Goal: Task Accomplishment & Management: Use online tool/utility

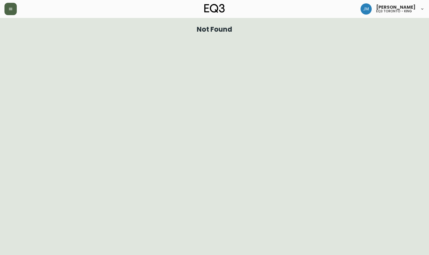
click at [10, 9] on icon "button" at bounding box center [10, 9] width 4 height 4
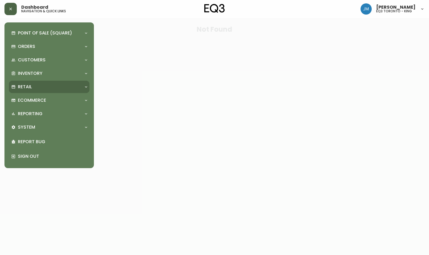
click at [26, 85] on p "Retail" at bounding box center [25, 87] width 14 height 6
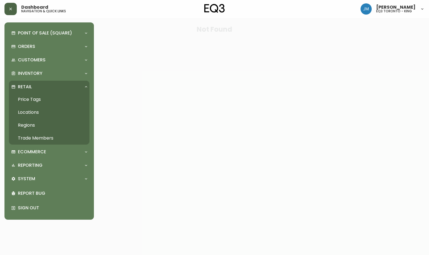
click at [32, 98] on link "Price Tags" at bounding box center [49, 99] width 81 height 13
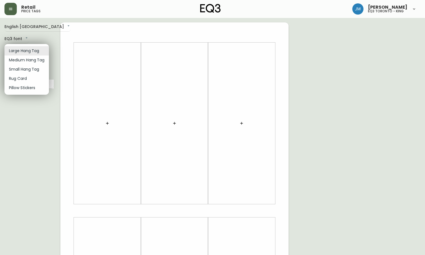
click at [36, 50] on body "Retail price tags [PERSON_NAME] eq3 [GEOGRAPHIC_DATA] - king English Canada en_…" at bounding box center [212, 199] width 425 height 398
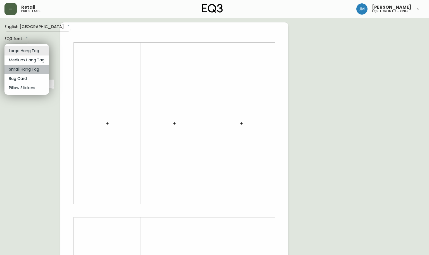
click at [35, 69] on li "Small Hang Tag" at bounding box center [26, 69] width 44 height 9
type input "small"
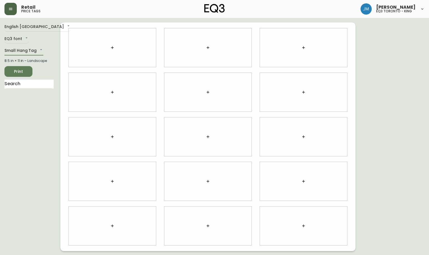
click at [110, 48] on icon "button" at bounding box center [112, 47] width 4 height 4
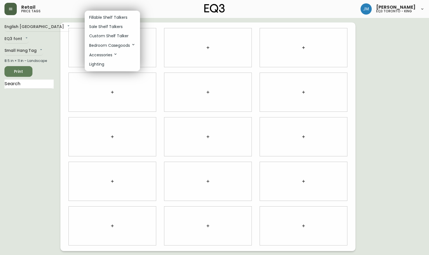
click at [114, 26] on p "Sale Shelf Talkers" at bounding box center [106, 27] width 34 height 6
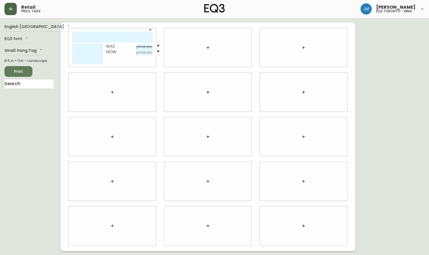
click at [117, 36] on input "text" at bounding box center [112, 37] width 81 height 11
type input "TUBE 14 LAMP"
click at [79, 46] on textarea at bounding box center [87, 53] width 31 height 21
type textarea "SBLUE/WHITE [PHONE_NUMBER] REF#1 USE PBLO20"
click at [142, 46] on input "text" at bounding box center [144, 47] width 17 height 6
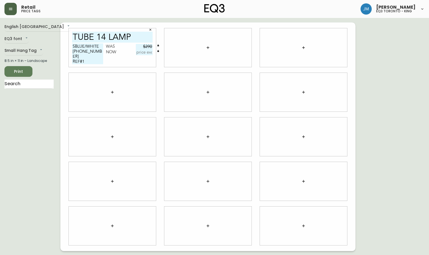
type input "$290"
click at [145, 53] on input "text" at bounding box center [144, 53] width 17 height 6
type input "$203"
click at [210, 47] on icon "button" at bounding box center [208, 47] width 4 height 4
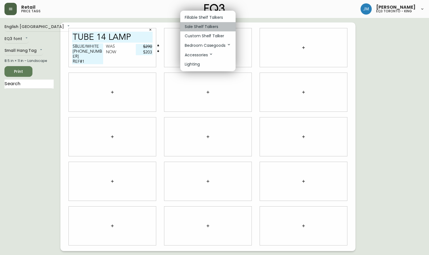
click at [209, 28] on p "Sale Shelf Talkers" at bounding box center [202, 27] width 34 height 6
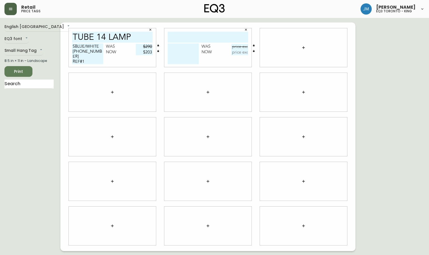
click at [303, 46] on icon "button" at bounding box center [304, 47] width 4 height 4
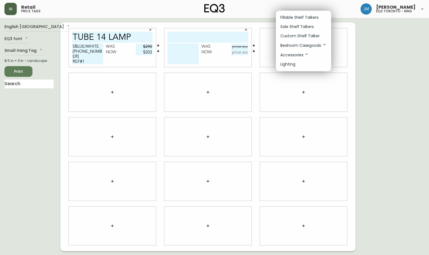
click at [298, 27] on p "Sale Shelf Talkers" at bounding box center [298, 27] width 34 height 6
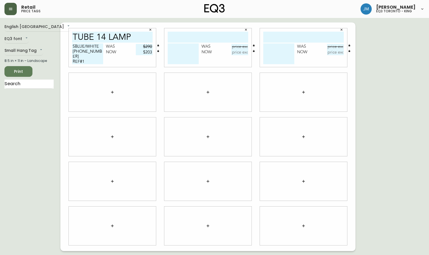
drag, startPoint x: 226, startPoint y: 35, endPoint x: 225, endPoint y: 31, distance: 4.1
click at [226, 35] on input "text" at bounding box center [208, 37] width 81 height 11
type input "TALIA FLOOR LMP"
click at [185, 49] on textarea at bounding box center [183, 53] width 31 height 21
click at [185, 49] on textarea "[PHONE_NUMBER]" at bounding box center [183, 53] width 31 height 21
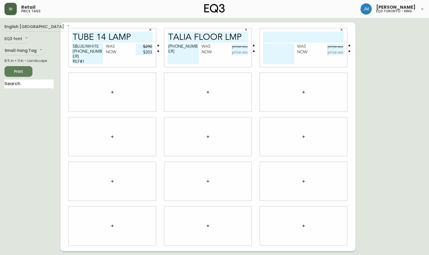
click at [193, 46] on textarea "[PHONE_NUMBER]" at bounding box center [183, 53] width 31 height 21
drag, startPoint x: 101, startPoint y: 62, endPoint x: 68, endPoint y: 64, distance: 33.1
click at [68, 64] on div "TUBE 14 LAMP SBLUE/WHITE [PHONE_NUMBER] REF#1 USE PBLO20 Was $290 Now $203" at bounding box center [113, 47] width 96 height 44
click at [199, 53] on div "[PHONE_NUMBER] REF#6 Was Now" at bounding box center [208, 54] width 81 height 23
click at [183, 50] on textarea "[PHONE_NUMBER] REF#6" at bounding box center [183, 53] width 31 height 21
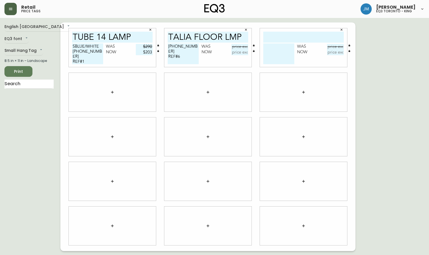
paste textarea "USE PBLO20"
type textarea "[PHONE_NUMBER] REF#6 USE PBLO20"
click at [92, 60] on textarea "SBLUE/WHITE [PHONE_NUMBER] REF#1 USE PBLO20" at bounding box center [87, 53] width 31 height 21
type textarea "SBLUE/WHITE [PHONE_NUMBER] REF#1 USE PBL20"
click at [187, 57] on textarea "[PHONE_NUMBER] REF#6 USE PBLO20" at bounding box center [183, 53] width 31 height 21
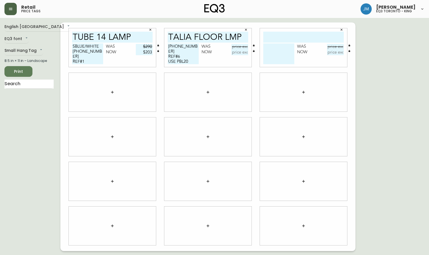
type textarea "[PHONE_NUMBER] REF#6 USE PBL20"
click at [95, 60] on textarea "SBLUE/WHITE [PHONE_NUMBER] REF#1 USE PBL20" at bounding box center [87, 53] width 31 height 21
click at [90, 61] on textarea "SBLUE/WHITE [PHONE_NUMBER] REF#1 USE PBL230" at bounding box center [87, 53] width 31 height 21
type textarea "SBLUE/WHITE [PHONE_NUMBER] REF#1 USE PBL30"
click at [186, 55] on textarea "[PHONE_NUMBER] REF#6 USE PBL20" at bounding box center [183, 53] width 31 height 21
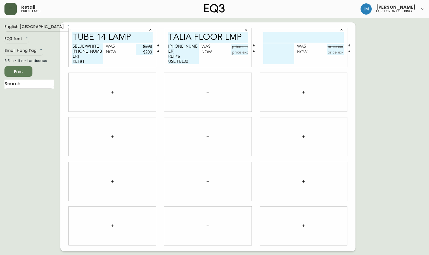
type textarea "[PHONE_NUMBER] REF#6 USE PBL30"
click at [242, 47] on input "text" at bounding box center [240, 47] width 17 height 6
type input "$455"
drag, startPoint x: 241, startPoint y: 53, endPoint x: 239, endPoint y: 50, distance: 3.5
click at [239, 50] on input "text" at bounding box center [240, 53] width 17 height 6
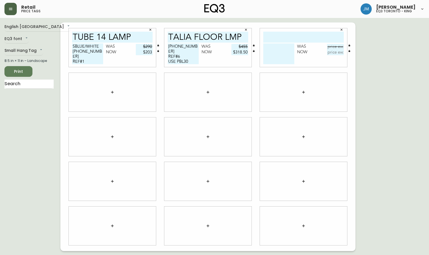
type input "$318.50"
drag, startPoint x: 301, startPoint y: 34, endPoint x: 301, endPoint y: 37, distance: 3.9
click at [301, 34] on input "text" at bounding box center [304, 37] width 81 height 11
type input "[PERSON_NAME] 72 PENDANT"
click at [278, 50] on textarea at bounding box center [279, 53] width 31 height 21
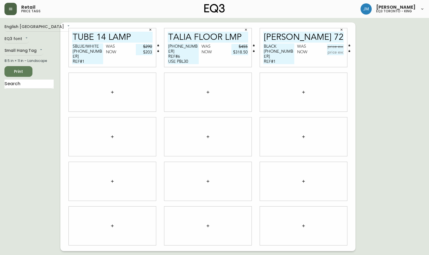
drag, startPoint x: 195, startPoint y: 56, endPoint x: 166, endPoint y: 59, distance: 29.2
click at [166, 59] on div "TALIA FLOOR LMP [PHONE_NUMBER] REF#6 USE PBL30 Was $455 Now $318.50" at bounding box center [207, 47] width 87 height 39
click at [281, 56] on textarea "BLACK [PHONE_NUMBER] REF#1" at bounding box center [279, 53] width 31 height 21
paste textarea "USE PBL30"
type textarea "BLACK [PHONE_NUMBER] REF#1 USE PBL30"
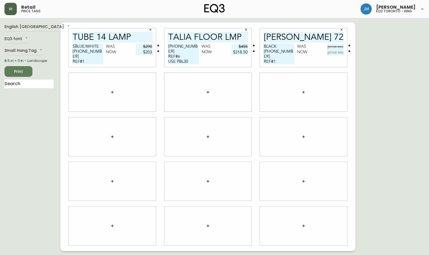
click at [339, 47] on input "text" at bounding box center [335, 47] width 17 height 6
type input "$905"
click at [333, 51] on input "text" at bounding box center [335, 53] width 17 height 6
type input "$633.50"
click at [114, 90] on button "button" at bounding box center [112, 91] width 11 height 11
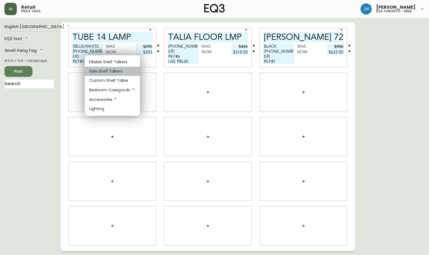
click at [113, 71] on p "Sale Shelf Talkers" at bounding box center [106, 71] width 34 height 6
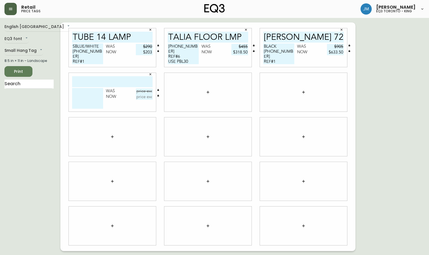
drag, startPoint x: 113, startPoint y: 72, endPoint x: 108, endPoint y: 84, distance: 13.5
click at [108, 85] on input "text" at bounding box center [112, 81] width 81 height 11
type input "SWELL SINGLE"
click at [89, 96] on textarea at bounding box center [87, 98] width 31 height 21
drag, startPoint x: 194, startPoint y: 56, endPoint x: 169, endPoint y: 60, distance: 25.4
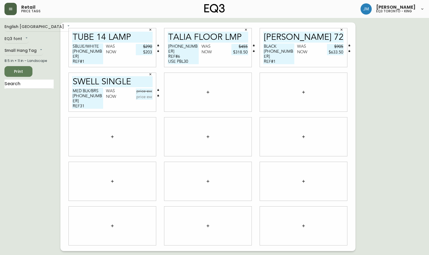
click at [169, 60] on textarea "[PHONE_NUMBER] REF#6 USE PBL30" at bounding box center [183, 53] width 31 height 21
click at [93, 101] on textarea "MED BLK/BRS [PHONE_NUMBER] REF31" at bounding box center [87, 98] width 31 height 21
paste textarea "USE PBL30"
click at [81, 101] on textarea "MED BLK/BRS [PHONE_NUMBER] REF31 USE PBL30" at bounding box center [87, 98] width 31 height 21
type textarea "MED BLK/BRS [PHONE_NUMBER] REF#31 USE PBL30"
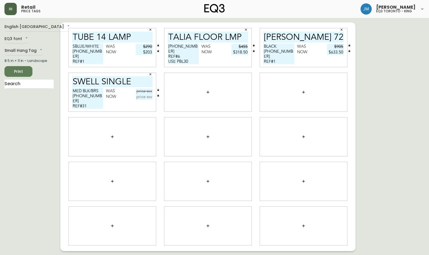
click at [147, 90] on input "text" at bounding box center [144, 91] width 17 height 6
type input "$455"
drag, startPoint x: 145, startPoint y: 97, endPoint x: 151, endPoint y: 89, distance: 9.5
click at [151, 89] on div "Was $455 Now" at bounding box center [129, 93] width 47 height 11
type input "$318.50"
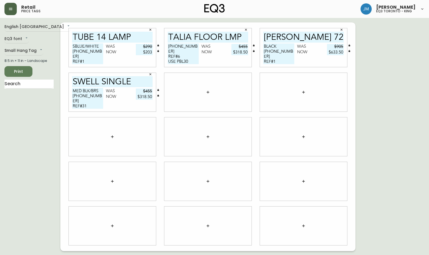
click at [141, 78] on input "SWELL SINGLE" at bounding box center [112, 81] width 81 height 11
type input "SWELL SINGLE"
click at [208, 90] on icon "button" at bounding box center [208, 92] width 4 height 4
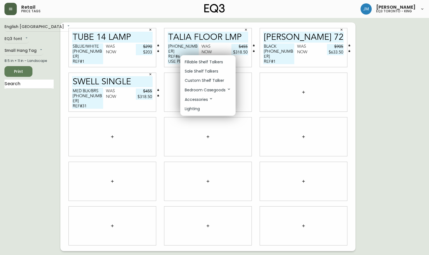
click at [204, 74] on p "Sale Shelf Talkers" at bounding box center [202, 71] width 34 height 6
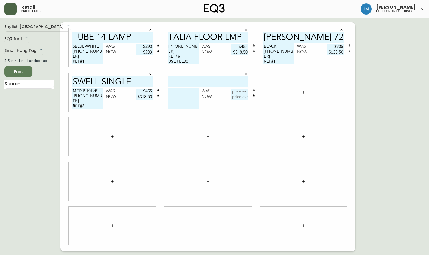
click at [305, 92] on icon "button" at bounding box center [304, 92] width 4 height 4
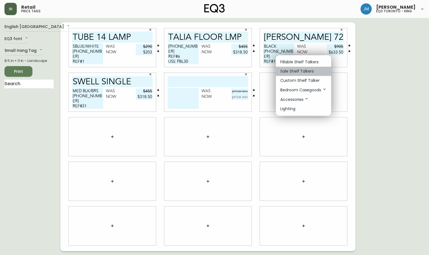
click at [287, 69] on p "Sale Shelf Talkers" at bounding box center [298, 71] width 34 height 6
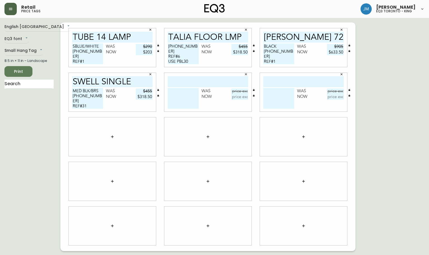
drag, startPoint x: 135, startPoint y: 81, endPoint x: 64, endPoint y: 88, distance: 71.7
click at [64, 88] on div "TUBE 14 LAMP SBLUE/WHITE [PHONE_NUMBER] REF#1 USE PBL30 Was $290 Now $203 TALIA…" at bounding box center [207, 136] width 295 height 228
click at [216, 81] on input "text" at bounding box center [208, 81] width 81 height 11
paste input "SWELL SINGLE"
type input "SWELL SINGLE"
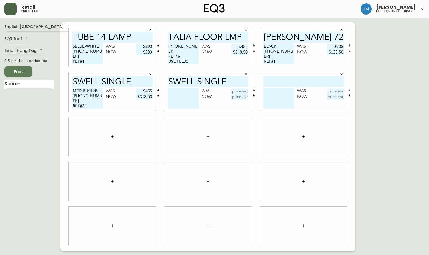
drag, startPoint x: 172, startPoint y: 91, endPoint x: 157, endPoint y: 93, distance: 15.8
click at [167, 92] on div "SWELL SINGLE Was Now" at bounding box center [207, 92] width 87 height 39
drag, startPoint x: 191, startPoint y: 93, endPoint x: 194, endPoint y: 92, distance: 3.7
click at [192, 93] on textarea "NRRW BLK/BRS [PHONE_NUMBER]" at bounding box center [183, 98] width 31 height 21
click at [192, 96] on textarea "NRRW BLK/BRS [PHONE_NUMBER]" at bounding box center [183, 98] width 31 height 21
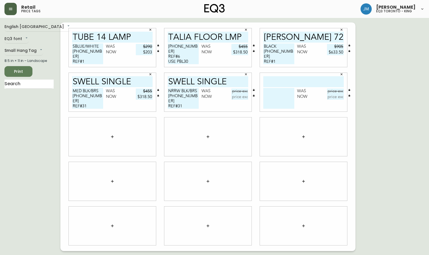
drag, startPoint x: 290, startPoint y: 61, endPoint x: 262, endPoint y: 62, distance: 28.6
click at [262, 62] on div "[PERSON_NAME] 72 PENDANT BLACK [PHONE_NUMBER] REF#1 USE PBL30 Was $905 Now $633…" at bounding box center [303, 47] width 87 height 39
click at [191, 101] on textarea "NRRW BLK/BRS [PHONE_NUMBER] REF#31" at bounding box center [183, 98] width 31 height 21
paste textarea "USE PBL30"
type textarea "NRRW BLK/BRS [PHONE_NUMBER] REF#31 USE PBL30"
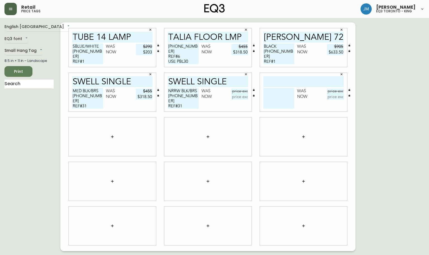
click at [240, 92] on input "text" at bounding box center [240, 91] width 17 height 6
type input "$455"
click at [239, 99] on input "text" at bounding box center [240, 97] width 17 height 6
type input "$318.50"
drag, startPoint x: 242, startPoint y: 80, endPoint x: 155, endPoint y: 82, distance: 87.3
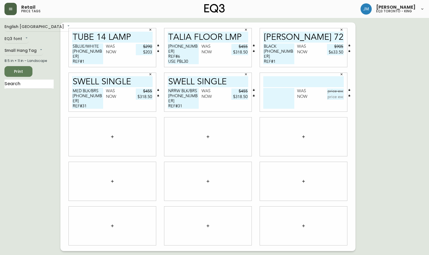
click at [158, 82] on div "TUBE 14 LAMP SBLUE/WHITE [PHONE_NUMBER] REF#1 USE PBL30 Was $290 Now $203 TALIA…" at bounding box center [207, 136] width 295 height 228
click at [312, 77] on input "text" at bounding box center [304, 81] width 81 height 11
paste input "SWELL SINGLE"
type input "SWELL SINGLE"
click at [285, 93] on textarea at bounding box center [279, 98] width 31 height 21
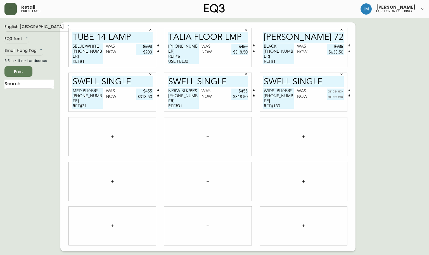
drag, startPoint x: 195, startPoint y: 106, endPoint x: 154, endPoint y: 108, distance: 40.9
click at [152, 108] on div "TUBE 14 LAMP SBLUE/WHITE [PHONE_NUMBER] REF#1 USE PBL30 Was $290 Now $203 TALIA…" at bounding box center [207, 136] width 295 height 228
click at [286, 99] on textarea "WIDE -BLK/BRS [PHONE_NUMBER] REF#180" at bounding box center [279, 98] width 31 height 21
paste textarea "USE PBL30"
type textarea "WIDE -BLK/BRS [PHONE_NUMBER] REF#180 USE PBL30"
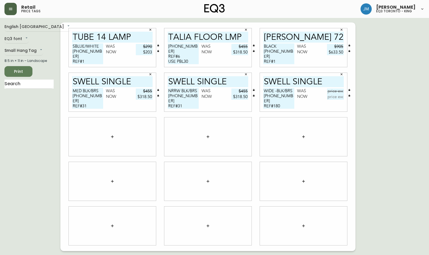
click at [337, 90] on input "text" at bounding box center [335, 91] width 17 height 6
drag, startPoint x: 339, startPoint y: 91, endPoint x: 334, endPoint y: 92, distance: 4.3
click at [336, 91] on input "text" at bounding box center [335, 91] width 17 height 6
type input "$455"
drag, startPoint x: 333, startPoint y: 97, endPoint x: 329, endPoint y: 97, distance: 3.6
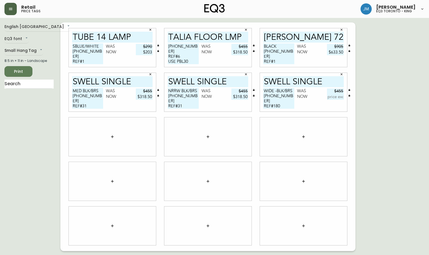
click at [331, 97] on input "text" at bounding box center [335, 97] width 17 height 6
type input "$318.50"
drag, startPoint x: 234, startPoint y: 82, endPoint x: 149, endPoint y: 84, distance: 84.8
click at [144, 85] on div "TUBE 14 LAMP SBLUE/WHITE [PHONE_NUMBER] REF#1 USE PBL30 Was $290 Now $203 TALIA…" at bounding box center [207, 136] width 295 height 228
click at [114, 134] on icon "button" at bounding box center [112, 136] width 4 height 4
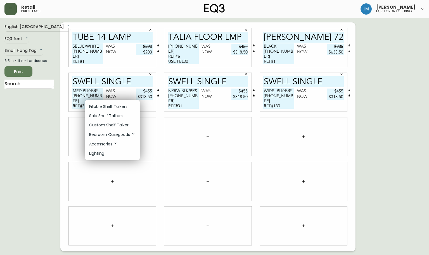
click at [115, 115] on p "Sale Shelf Talkers" at bounding box center [106, 116] width 34 height 6
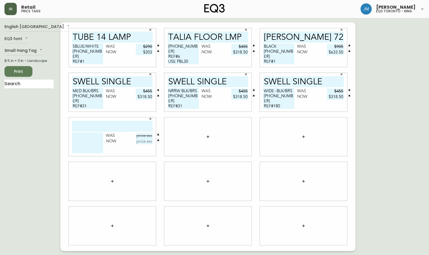
click at [210, 137] on icon "button" at bounding box center [208, 136] width 4 height 4
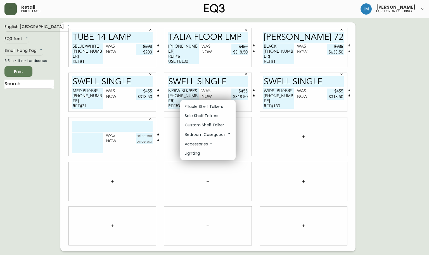
click at [202, 116] on p "Sale Shelf Talkers" at bounding box center [202, 116] width 34 height 6
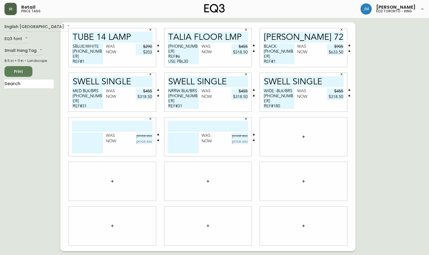
click at [137, 128] on input "text" at bounding box center [112, 126] width 81 height 11
paste input "SWELL SINGLE"
type input "SWELL SINGLE"
click at [85, 135] on textarea at bounding box center [87, 142] width 31 height 21
drag, startPoint x: 168, startPoint y: 90, endPoint x: 199, endPoint y: 110, distance: 37.2
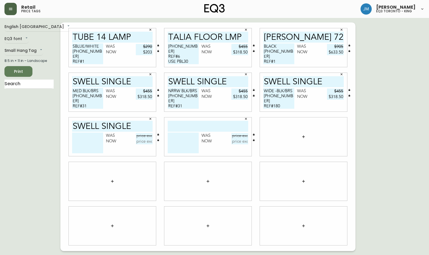
click at [199, 111] on div "NRRW BLK/BRS [PHONE_NUMBER] REF#31 USE PBL30 Was $455 Now $318.50" at bounding box center [208, 99] width 81 height 23
drag, startPoint x: 85, startPoint y: 144, endPoint x: 86, endPoint y: 140, distance: 3.7
click at [86, 144] on textarea at bounding box center [87, 142] width 31 height 21
paste textarea "NRRW BLK/BRS [PHONE_NUMBER] REF#31 USE PBL30"
click at [90, 145] on textarea "NRRW BLK/BRS [PHONE_NUMBER] REF#31 USE PBL30" at bounding box center [87, 142] width 31 height 21
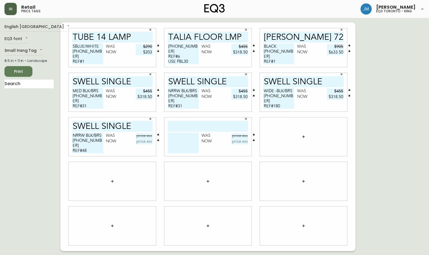
type textarea "NRRW BLK/BRS [PHONE_NUMBER] REF#48 USE PBL30"
click at [137, 132] on div "SWELL SINGLE NRRW BLK/BRS [PHONE_NUMBER] REF#48 USE PBL30 Was Now" at bounding box center [112, 136] width 87 height 39
type input "$455"
click at [144, 141] on input "text" at bounding box center [144, 141] width 17 height 6
type input "$318.50"
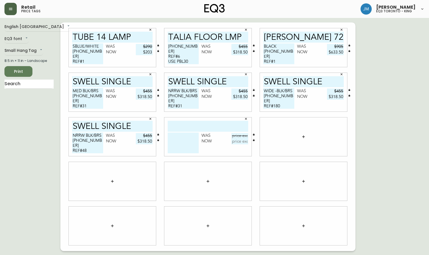
drag, startPoint x: 213, startPoint y: 125, endPoint x: 208, endPoint y: 123, distance: 6.0
click at [211, 124] on input "text" at bounding box center [208, 126] width 81 height 11
type input "PIXO PLUS"
click at [178, 140] on textarea at bounding box center [183, 142] width 31 height 21
drag, startPoint x: 192, startPoint y: 106, endPoint x: 157, endPoint y: 113, distance: 35.9
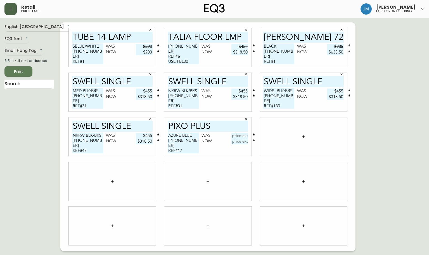
click at [157, 113] on div "TUBE 14 LAMP SBLUE/WHITE [PHONE_NUMBER] REF#1 USE PBL30 Was $290 Now $203 TALIA…" at bounding box center [207, 136] width 295 height 228
click at [186, 146] on textarea "AZURE BLUE [PHONE_NUMBER] REF#17" at bounding box center [183, 142] width 31 height 21
paste textarea "USE PBL30"
type textarea "AZURE BLUE [PHONE_NUMBER] REF#17 USE PBL30"
click at [244, 136] on input "text" at bounding box center [240, 136] width 17 height 6
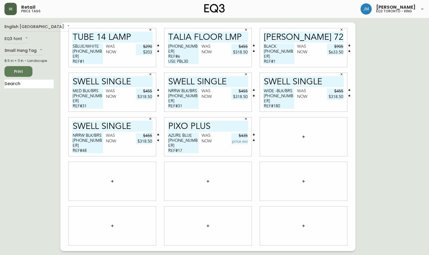
type input "$435"
drag, startPoint x: 245, startPoint y: 141, endPoint x: 245, endPoint y: 144, distance: 3.4
click at [245, 142] on input "text" at bounding box center [240, 141] width 17 height 6
type input "$304.50"
click at [305, 140] on button "button" at bounding box center [303, 136] width 11 height 11
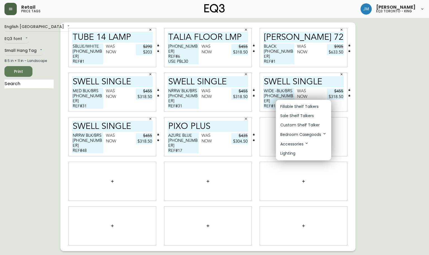
click at [304, 114] on p "Sale Shelf Talkers" at bounding box center [298, 116] width 34 height 6
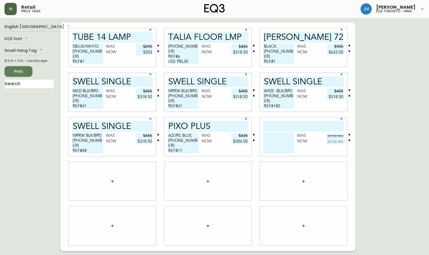
click at [115, 182] on button "button" at bounding box center [112, 180] width 11 height 11
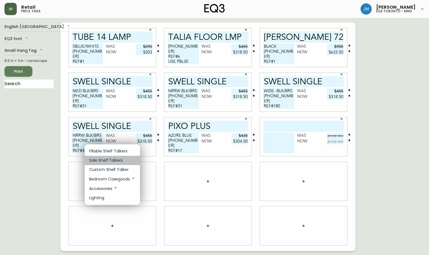
click at [112, 161] on p "Sale Shelf Talkers" at bounding box center [106, 160] width 34 height 6
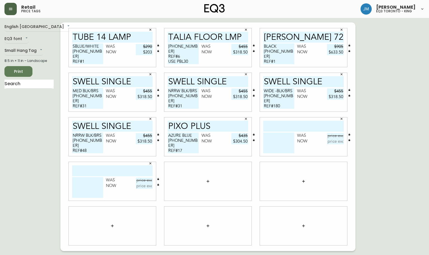
click at [104, 164] on div "Was Now" at bounding box center [112, 181] width 87 height 39
type input "UMA LANTERN"
click at [94, 182] on textarea at bounding box center [87, 187] width 31 height 21
drag, startPoint x: 100, startPoint y: 151, endPoint x: 54, endPoint y: 154, distance: 46.3
click at [54, 154] on div "English [GEOGRAPHIC_DATA] en_CA EQ3 font EQ3 Small Hang Tag small 8.5 in × 11 i…" at bounding box center [214, 136] width 420 height 228
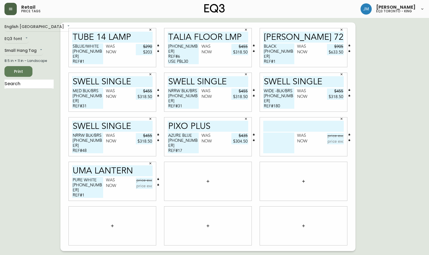
drag, startPoint x: 95, startPoint y: 188, endPoint x: 98, endPoint y: 189, distance: 3.6
click at [97, 188] on textarea "PURE WHITE [PHONE_NUMBER] REF#1" at bounding box center [87, 187] width 31 height 21
paste textarea "USE PBL30"
type textarea "PURE WHITE [PHONE_NUMBER] REF#1 USE PBL30"
click at [143, 180] on input "text" at bounding box center [144, 180] width 17 height 6
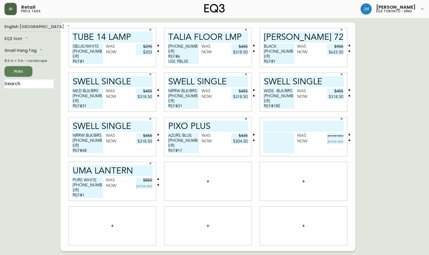
type input "$850"
drag, startPoint x: 146, startPoint y: 186, endPoint x: 136, endPoint y: 182, distance: 11.2
click at [137, 183] on input "text" at bounding box center [144, 186] width 17 height 6
type input "$585"
click at [211, 180] on button "button" at bounding box center [208, 180] width 11 height 11
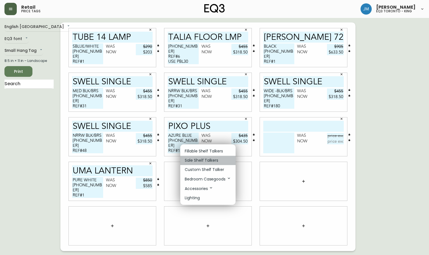
click at [207, 164] on li "Sale Shelf Talkers" at bounding box center [207, 160] width 55 height 9
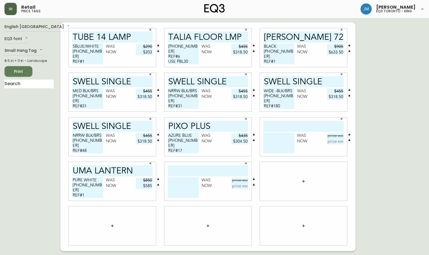
click at [206, 171] on input "text" at bounding box center [208, 170] width 81 height 11
type input "CIELO XL BLACK"
drag, startPoint x: 175, startPoint y: 183, endPoint x: 176, endPoint y: 186, distance: 3.1
click at [176, 185] on textarea at bounding box center [183, 187] width 31 height 21
drag, startPoint x: 97, startPoint y: 195, endPoint x: 58, endPoint y: 196, distance: 39.5
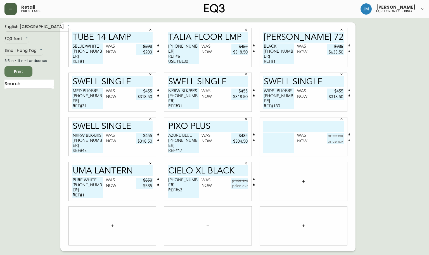
click at [58, 196] on div "English [GEOGRAPHIC_DATA] en_CA EQ3 font EQ3 Small Hang Tag small 8.5 in × 11 i…" at bounding box center [214, 136] width 420 height 228
click at [190, 185] on textarea "[PHONE_NUMBER] REF#63" at bounding box center [183, 187] width 31 height 21
paste textarea "USE PBL30"
type textarea "[PHONE_NUMBER] REF#63 USE PBL30"
click at [236, 180] on input "text" at bounding box center [240, 180] width 17 height 6
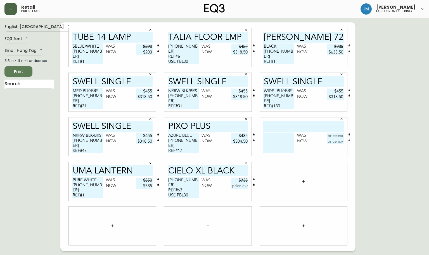
type input "$735"
click at [240, 187] on input "text" at bounding box center [240, 186] width 17 height 6
type input "$404.25"
click at [304, 182] on icon "button" at bounding box center [303, 181] width 3 height 3
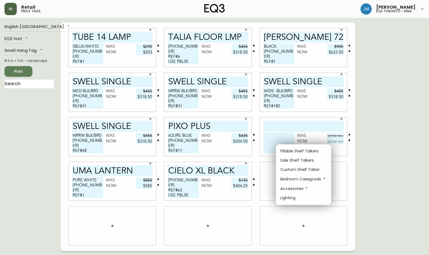
click at [294, 160] on p "Sale Shelf Talkers" at bounding box center [298, 160] width 34 height 6
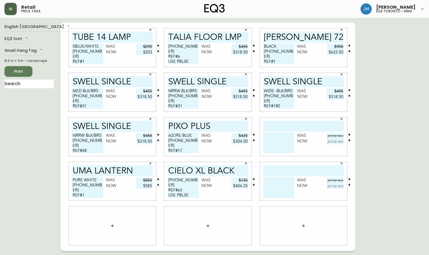
click at [299, 123] on input "text" at bounding box center [304, 126] width 81 height 11
type input "[PERSON_NAME] 48 FLOOR"
click at [280, 140] on textarea at bounding box center [279, 142] width 31 height 21
drag, startPoint x: 194, startPoint y: 150, endPoint x: 165, endPoint y: 154, distance: 29.1
click at [165, 154] on div "PIXO PLUS AZURE BLUE [PHONE_NUMBER] REF#17 USE PBL30 Was $435 Now $304.50" at bounding box center [207, 136] width 87 height 39
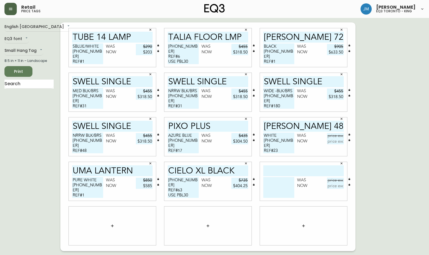
click at [192, 151] on textarea "AZURE BLUE [PHONE_NUMBER] REF#17 USE PBL30" at bounding box center [183, 142] width 31 height 21
click at [191, 149] on textarea "AZURE BLUE [PHONE_NUMBER] REF#17 USE PBL30" at bounding box center [183, 142] width 31 height 21
drag, startPoint x: 169, startPoint y: 150, endPoint x: 191, endPoint y: 151, distance: 22.4
click at [191, 151] on textarea "AZURE BLUE [PHONE_NUMBER] REF#17 USE PBL30" at bounding box center [183, 142] width 31 height 21
click at [283, 144] on textarea "WHITE [PHONE_NUMBER] REF#23" at bounding box center [279, 142] width 31 height 21
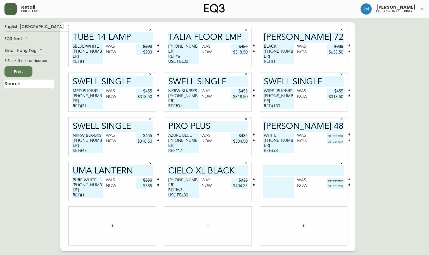
paste textarea "USE PBL30"
type textarea "WHITE [PHONE_NUMBER] REF#23 USE PBL30"
click at [335, 136] on input "text" at bounding box center [335, 136] width 17 height 6
type input "$635"
drag, startPoint x: 332, startPoint y: 140, endPoint x: 336, endPoint y: 142, distance: 4.1
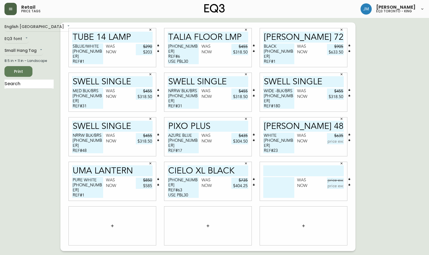
click at [334, 140] on input "text" at bounding box center [335, 141] width 17 height 6
type input "$444.50"
click at [307, 171] on input "text" at bounding box center [304, 170] width 81 height 11
drag, startPoint x: 264, startPoint y: 126, endPoint x: 334, endPoint y: 128, distance: 69.7
click at [334, 128] on input "[PERSON_NAME] 48 FLOOR" at bounding box center [304, 126] width 81 height 11
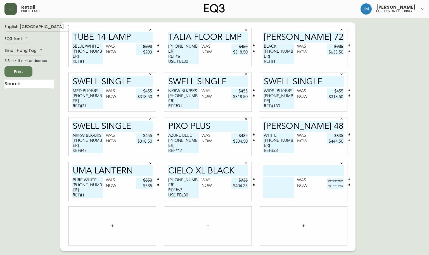
click at [312, 173] on input "text" at bounding box center [304, 170] width 81 height 11
paste input "[PERSON_NAME] 48 FLOOR"
type input "[PERSON_NAME] 48 FLOOR"
drag, startPoint x: 265, startPoint y: 135, endPoint x: 295, endPoint y: 151, distance: 34.0
click at [295, 151] on textarea "WHITE [PHONE_NUMBER] REF#23 USE PBL30" at bounding box center [279, 142] width 31 height 21
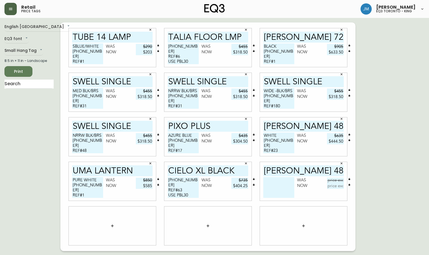
click at [276, 183] on textarea at bounding box center [279, 187] width 31 height 21
paste textarea "WHITE [PHONE_NUMBER] REF#23 USE PBL30"
click at [282, 190] on textarea "WHITE [PHONE_NUMBER] REF#23 USE PBL30" at bounding box center [279, 187] width 31 height 21
type textarea "WHITE [PHONE_NUMBER] REF#24 USE PBL30"
click at [332, 182] on input "text" at bounding box center [335, 180] width 17 height 6
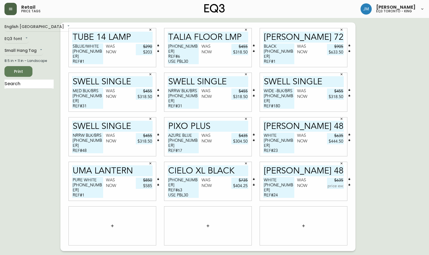
type input "$635"
click at [333, 186] on input "text" at bounding box center [335, 186] width 17 height 6
type input "$444.50"
click at [139, 221] on div at bounding box center [112, 225] width 87 height 39
click at [113, 224] on icon "button" at bounding box center [112, 225] width 4 height 4
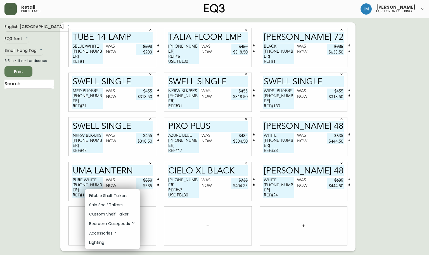
click at [117, 206] on p "Sale Shelf Talkers" at bounding box center [106, 205] width 34 height 6
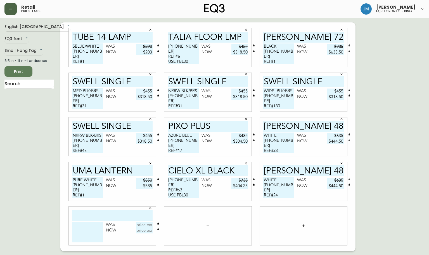
drag, startPoint x: 113, startPoint y: 215, endPoint x: 109, endPoint y: 214, distance: 3.8
click at [113, 215] on input "text" at bounding box center [112, 215] width 81 height 11
click at [122, 218] on input "CIRCA 16 PANDANT" at bounding box center [112, 215] width 81 height 11
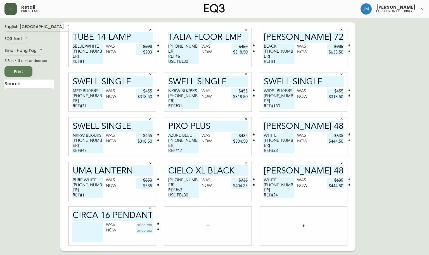
type input "CIRCA 16 PENDANT"
click at [92, 228] on textarea at bounding box center [87, 231] width 31 height 21
click at [96, 229] on textarea "WHITE [PHONE_NUMBER]" at bounding box center [87, 231] width 31 height 21
drag, startPoint x: 98, startPoint y: 196, endPoint x: 65, endPoint y: 199, distance: 32.9
click at [65, 199] on div "UMA LANTERN PURE WHITE [PHONE_NUMBER] REF#1 USE PBL30 Was $850 Now $585" at bounding box center [113, 181] width 96 height 44
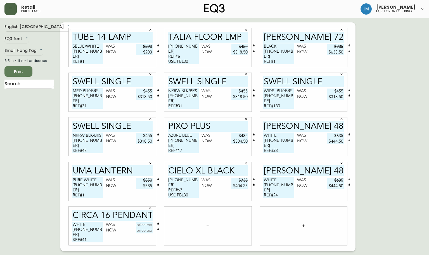
click at [93, 232] on textarea "WHITE [PHONE_NUMBER] REF#41" at bounding box center [87, 231] width 31 height 21
paste textarea "USE PBL30"
type textarea "WHITE [PHONE_NUMBER] REF#41 USE PBL30"
click at [144, 224] on input "text" at bounding box center [144, 225] width 17 height 6
type input "$835"
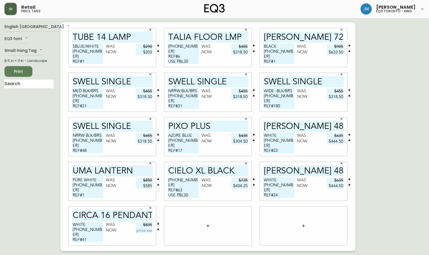
click at [146, 228] on input "text" at bounding box center [144, 230] width 17 height 6
type input "$584.50"
drag, startPoint x: 210, startPoint y: 224, endPoint x: 210, endPoint y: 220, distance: 4.5
click at [210, 220] on button "button" at bounding box center [208, 225] width 11 height 11
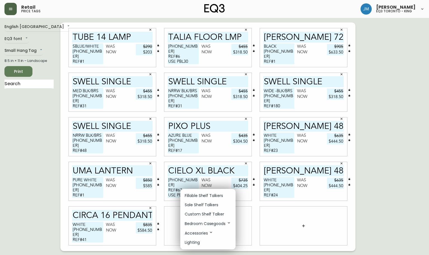
click at [247, 220] on div at bounding box center [214, 127] width 429 height 255
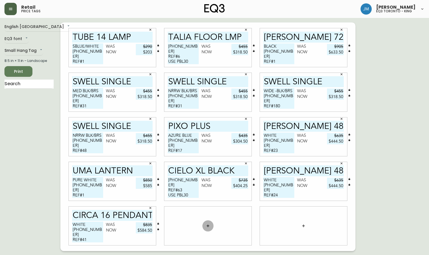
click at [209, 227] on button "button" at bounding box center [208, 225] width 11 height 11
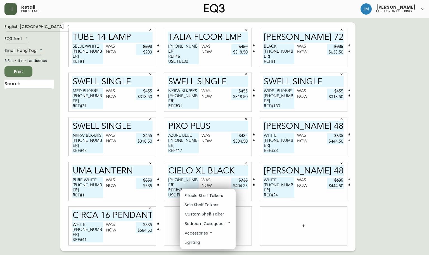
drag, startPoint x: 209, startPoint y: 206, endPoint x: 216, endPoint y: 204, distance: 6.9
click at [209, 205] on p "Sale Shelf Talkers" at bounding box center [202, 205] width 34 height 6
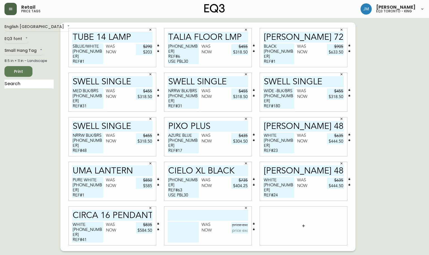
click at [302, 224] on icon "button" at bounding box center [304, 225] width 4 height 4
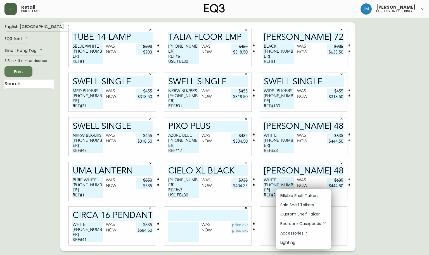
click at [300, 203] on p "Sale Shelf Talkers" at bounding box center [298, 205] width 34 height 6
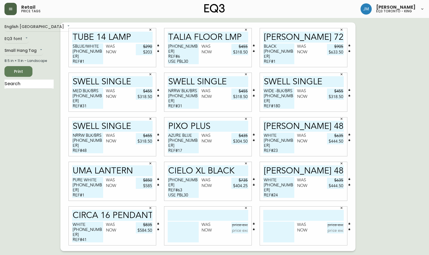
click at [224, 214] on input "text" at bounding box center [208, 215] width 81 height 11
type input "[PERSON_NAME]"
click at [178, 225] on textarea at bounding box center [183, 231] width 31 height 21
type textarea "2"
click at [233, 214] on input "[PERSON_NAME]" at bounding box center [208, 215] width 81 height 11
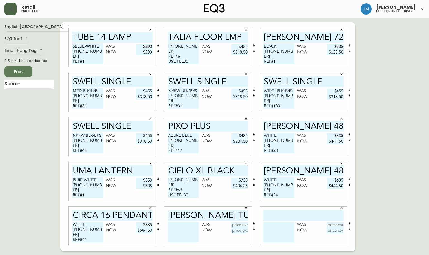
type input "[PERSON_NAME] TUBE 21""
click at [176, 225] on textarea at bounding box center [183, 231] width 31 height 21
type textarea "CLEAR/WHITE [PHONE_NUMBER] REF#"
click at [239, 227] on input "text" at bounding box center [240, 225] width 17 height 6
type input "$665"
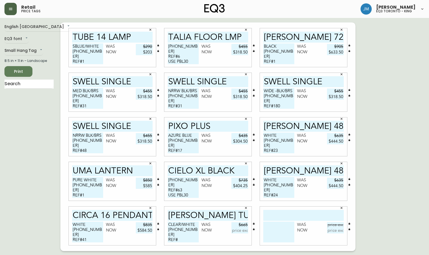
click at [241, 229] on input "text" at bounding box center [240, 230] width 17 height 6
type input "$365.75"
click at [178, 239] on textarea "CLEAR/WHITE [PHONE_NUMBER] REF#" at bounding box center [183, 231] width 31 height 21
click at [172, 239] on textarea "CLEAR/WHITE [PHONE_NUMBER] REF#" at bounding box center [183, 231] width 31 height 21
click at [182, 236] on textarea "CLEAR/WHITE [PHONE_NUMBER] REF#" at bounding box center [183, 231] width 31 height 21
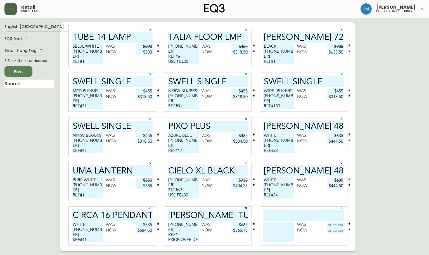
scroll to position [1, 0]
click at [186, 232] on textarea "CLEAR/WHITE [PHONE_NUMBER] REF# PRICE OVERIDE" at bounding box center [183, 231] width 31 height 21
type textarea "CLEAR/WHITE [PHONE_NUMBER] REF#281 PRICE OVERIDE"
click at [195, 215] on input "[PERSON_NAME] TUBE 21"" at bounding box center [208, 215] width 81 height 11
click at [195, 214] on input "TUBE 21"" at bounding box center [208, 215] width 81 height 11
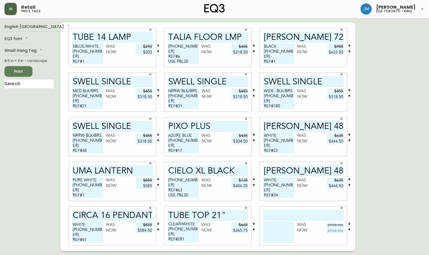
type input "TUBE TOP 21""
click at [283, 215] on input "text" at bounding box center [304, 215] width 81 height 11
type input "LIM 360 TBLE LIGHT"
click at [268, 227] on textarea at bounding box center [279, 231] width 31 height 21
type textarea "WHT/WLN [PHONE_NUMBER] REF#4"
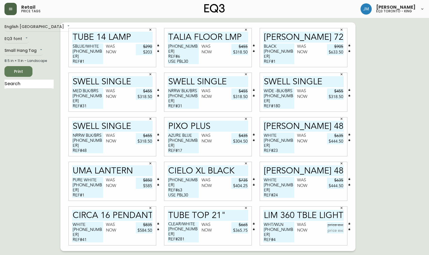
click at [335, 224] on input "text" at bounding box center [335, 225] width 17 height 6
type input "$560"
click at [334, 232] on input "text" at bounding box center [335, 230] width 17 height 6
type input "$308"
drag, startPoint x: 168, startPoint y: 238, endPoint x: 204, endPoint y: 243, distance: 35.8
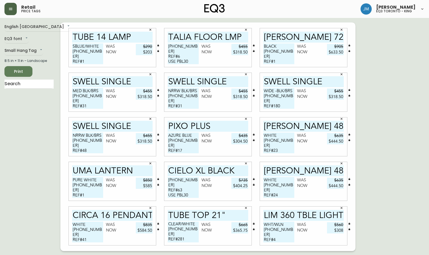
click at [205, 243] on div "CLEAR/WHITE [PHONE_NUMBER] REF#281 PRICE OVERIDE Was $665 Now $365.75" at bounding box center [208, 232] width 81 height 23
drag, startPoint x: 285, startPoint y: 236, endPoint x: 287, endPoint y: 232, distance: 5.1
click at [285, 236] on textarea "WHT/WLN [PHONE_NUMBER] REF#4" at bounding box center [279, 231] width 31 height 21
paste textarea "PRICE OVERIDE"
type textarea "WHT/WLN [PHONE_NUMBER] REF#4 PRICE OVERIDE"
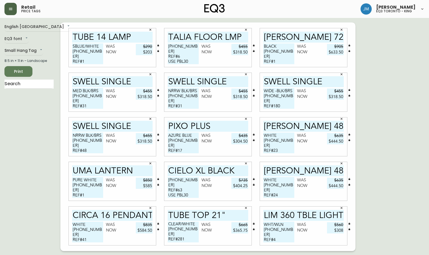
click at [20, 72] on span "Print" at bounding box center [18, 71] width 19 height 7
click at [37, 51] on body "Retail price tags [PERSON_NAME] eq3 [GEOGRAPHIC_DATA] - king English [GEOGRAPHI…" at bounding box center [214, 125] width 429 height 251
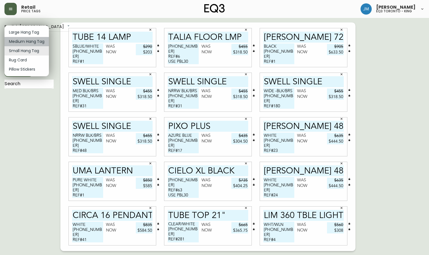
click at [41, 39] on li "Medium Hang Tag" at bounding box center [26, 41] width 44 height 9
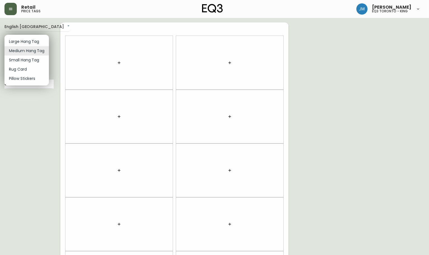
click at [39, 48] on body "Retail price tags [PERSON_NAME] eq3 [GEOGRAPHIC_DATA] - king English Canada en_…" at bounding box center [214, 159] width 429 height 318
click at [39, 59] on li "Small Hang Tag" at bounding box center [26, 59] width 44 height 9
type input "small"
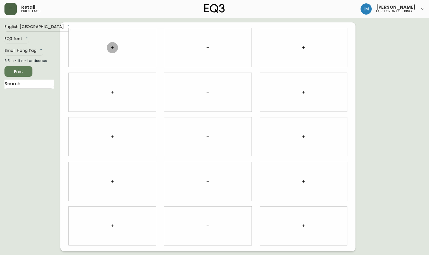
click at [112, 46] on icon "button" at bounding box center [112, 47] width 4 height 4
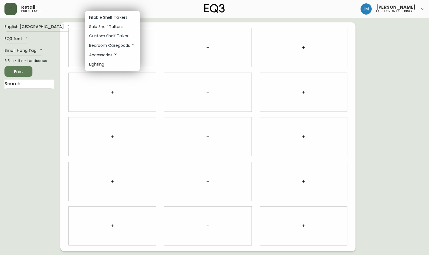
click at [122, 29] on li "Sale Shelf Talkers" at bounding box center [112, 26] width 55 height 9
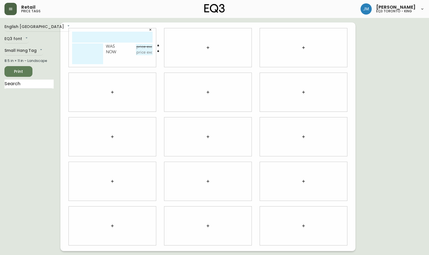
click at [211, 49] on button "button" at bounding box center [208, 47] width 11 height 11
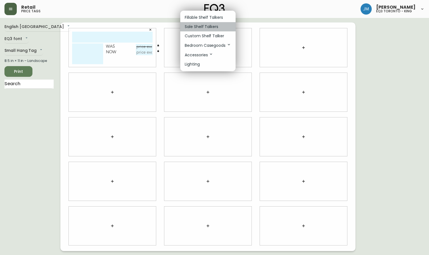
click at [211, 28] on p "Sale Shelf Talkers" at bounding box center [202, 27] width 34 height 6
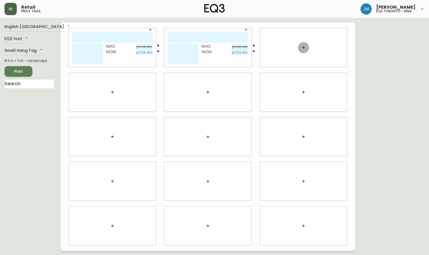
click at [307, 48] on button "button" at bounding box center [303, 47] width 11 height 11
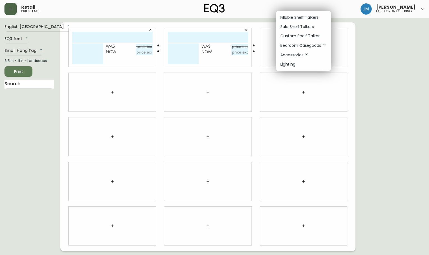
click at [304, 25] on p "Sale Shelf Talkers" at bounding box center [298, 27] width 34 height 6
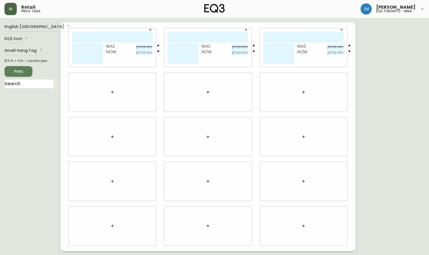
click at [106, 40] on input "text" at bounding box center [112, 37] width 81 height 11
type input "CORTINA 72""
drag, startPoint x: 75, startPoint y: 47, endPoint x: 83, endPoint y: 43, distance: 9.1
click at [78, 48] on textarea at bounding box center [87, 53] width 31 height 21
type textarea "CLR/WH/SVR"
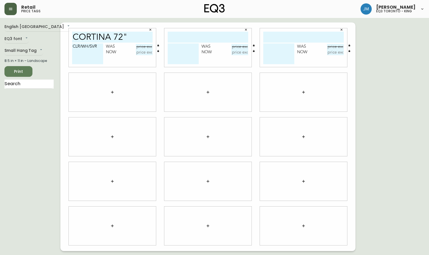
drag, startPoint x: 143, startPoint y: 50, endPoint x: 147, endPoint y: 51, distance: 4.1
click at [144, 50] on input "text" at bounding box center [144, 53] width 17 height 6
click at [147, 51] on input "$1295" at bounding box center [144, 53] width 17 height 6
type input "$9"
click at [149, 48] on input "text" at bounding box center [144, 47] width 17 height 6
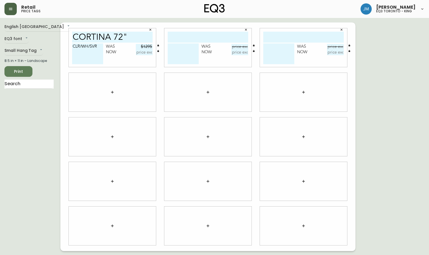
type input "$1295"
click at [140, 53] on input "text" at bounding box center [144, 53] width 17 height 6
type input "$712.25"
click at [99, 44] on textarea "CLR/WH/SVR" at bounding box center [87, 53] width 31 height 21
type textarea "CLR/WH/SVR [PHONE_NUMBER] REF#540 PRICE OVERIDE"
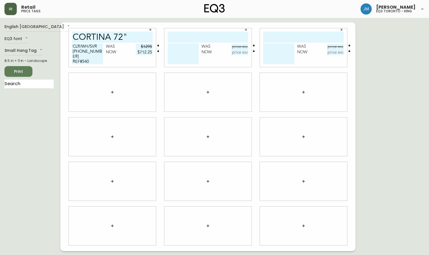
drag, startPoint x: 211, startPoint y: 40, endPoint x: 212, endPoint y: 44, distance: 3.8
click at [211, 40] on input "text" at bounding box center [208, 37] width 81 height 11
type input "SUPERLIGHT TABLE"
click at [178, 48] on textarea at bounding box center [183, 53] width 31 height 21
type textarea "WHITE [PHONE_NUMBER] REF#51"
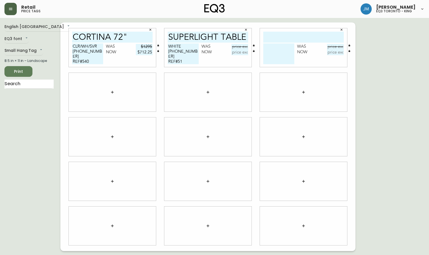
click at [237, 46] on input "text" at bounding box center [240, 47] width 17 height 6
type input "$525"
click at [238, 54] on input "text" at bounding box center [240, 53] width 17 height 6
type input "$288.75"
drag, startPoint x: 73, startPoint y: 61, endPoint x: 102, endPoint y: 61, distance: 28.8
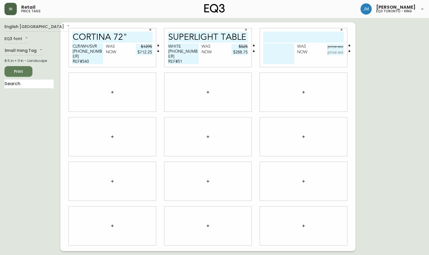
click at [102, 61] on textarea "CLR/WH/SVR [PHONE_NUMBER] REF#540 PRICE OVERIDE" at bounding box center [87, 53] width 31 height 21
click at [187, 55] on textarea "WHITE [PHONE_NUMBER] REF#51" at bounding box center [183, 53] width 31 height 21
paste textarea "PRICE OVERIDE"
type textarea "WHITE [PHONE_NUMBER] REF#51 PRICE OVERIDE"
click at [292, 36] on input "text" at bounding box center [304, 37] width 81 height 11
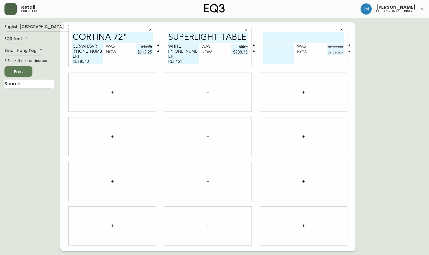
click at [324, 35] on input "text" at bounding box center [304, 37] width 81 height 11
click at [274, 46] on textarea at bounding box center [279, 53] width 31 height 21
drag, startPoint x: 298, startPoint y: 35, endPoint x: 302, endPoint y: 39, distance: 4.6
click at [298, 36] on input "LIM L AEM ONLY" at bounding box center [304, 37] width 81 height 11
type input "LIM L ARM ONLY"
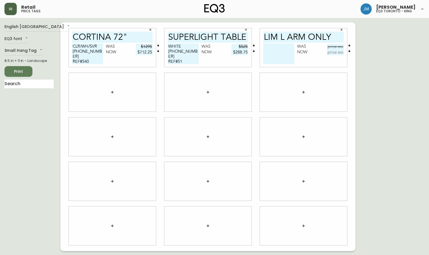
click at [271, 47] on textarea at bounding box center [279, 53] width 31 height 21
click at [277, 51] on textarea "[PHONE_NUMBER] REF#" at bounding box center [279, 53] width 31 height 21
type textarea "[PHONE_NUMBER] REF#6"
click at [335, 47] on input "text" at bounding box center [335, 47] width 17 height 6
type input "$440"
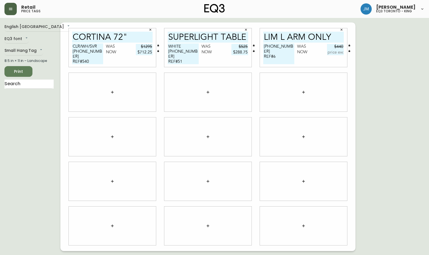
click at [336, 54] on input "text" at bounding box center [335, 53] width 17 height 6
type input "$424"
drag, startPoint x: 168, startPoint y: 61, endPoint x: 212, endPoint y: 69, distance: 44.8
click at [214, 70] on div "CORTINA 72" CLR/WH/SVR [PHONE_NUMBER] REF#540 PRICE OVERIDE Was $1295 Now $712.…" at bounding box center [207, 136] width 295 height 228
click at [280, 52] on textarea "[PHONE_NUMBER] REF#6" at bounding box center [279, 53] width 31 height 21
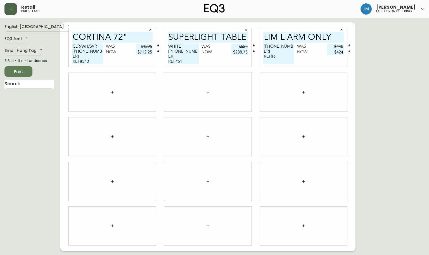
paste textarea "PRICE OVERIDE"
type textarea "[PHONE_NUMBER] REF#6 PRICE OVERIDE"
click at [111, 91] on button "button" at bounding box center [112, 91] width 11 height 11
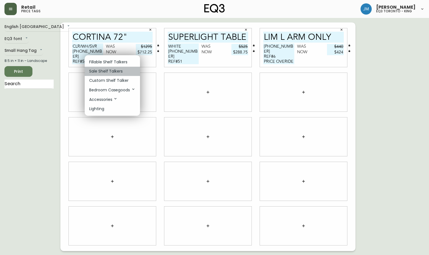
click at [113, 70] on p "Sale Shelf Talkers" at bounding box center [106, 71] width 34 height 6
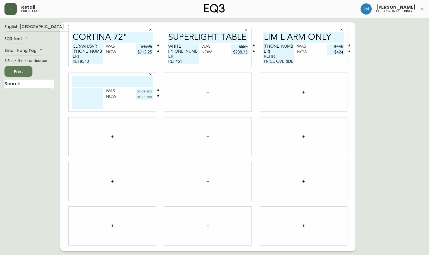
drag, startPoint x: 100, startPoint y: 83, endPoint x: 102, endPoint y: 88, distance: 5.9
click at [101, 84] on input "text" at bounding box center [112, 81] width 81 height 11
type input "SWELL SINGLE WDE"
drag, startPoint x: 81, startPoint y: 92, endPoint x: 79, endPoint y: 98, distance: 6.4
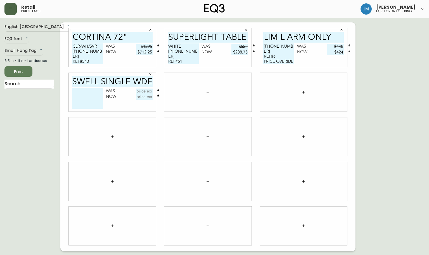
click at [82, 93] on textarea at bounding box center [87, 98] width 31 height 21
type textarea "BLK/BRS [PHONE_NUMBER] REF#84"
click at [141, 91] on input "text" at bounding box center [144, 91] width 17 height 6
type input "$455"
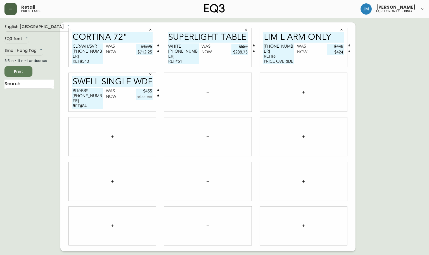
click at [143, 97] on input "text" at bounding box center [144, 97] width 17 height 6
type input "$250.25"
drag, startPoint x: 198, startPoint y: 60, endPoint x: 162, endPoint y: 68, distance: 37.1
click at [162, 68] on div "SUPERLIGHT TABLE WHITE [PHONE_NUMBER] REF#51 PRICE OVERIDE Was $525 Now $288.75" at bounding box center [208, 47] width 96 height 44
drag, startPoint x: 92, startPoint y: 101, endPoint x: 100, endPoint y: 96, distance: 9.6
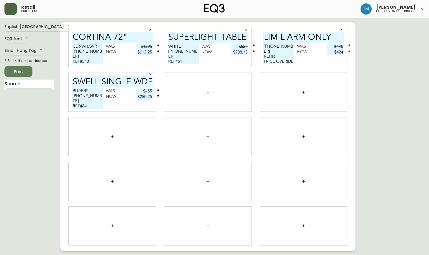
click at [93, 101] on textarea "BLK/BRS [PHONE_NUMBER] REF#84" at bounding box center [87, 98] width 31 height 21
paste textarea "PRICE OVERIDE"
type textarea "BLK/BRS [PHONE_NUMBER] REF#84 PRICE OVERIDE"
drag, startPoint x: 209, startPoint y: 92, endPoint x: 215, endPoint y: 90, distance: 6.3
click at [214, 90] on div at bounding box center [207, 92] width 87 height 39
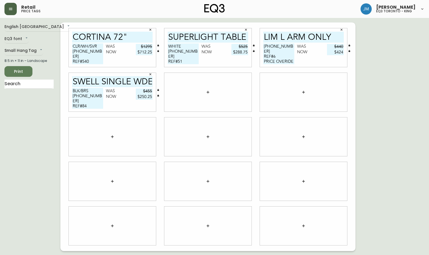
click at [208, 93] on icon "button" at bounding box center [208, 92] width 4 height 4
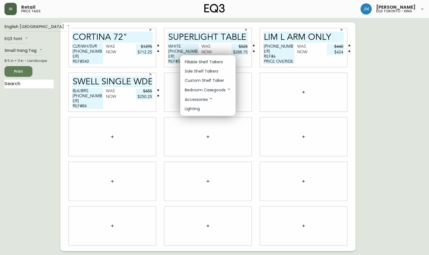
click at [202, 68] on li "Sale Shelf Talkers" at bounding box center [207, 71] width 55 height 9
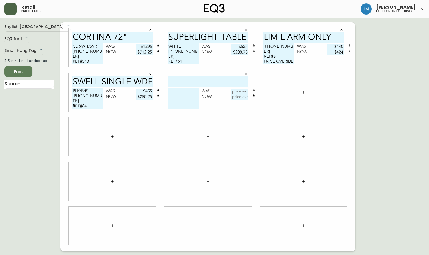
click at [303, 90] on button "button" at bounding box center [303, 91] width 11 height 11
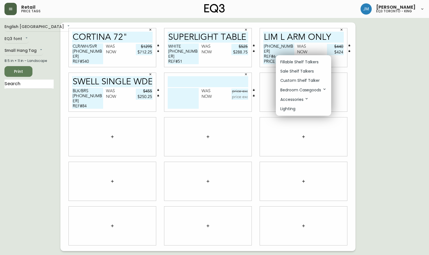
click at [288, 71] on p "Sale Shelf Talkers" at bounding box center [298, 71] width 34 height 6
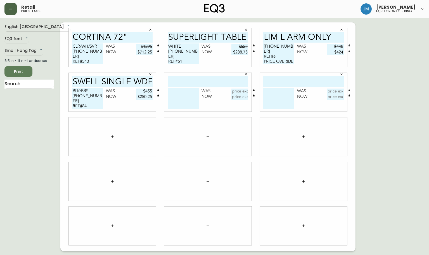
click at [211, 86] on input "text" at bounding box center [208, 81] width 81 height 11
type input "CIELO XL PENDANT"
click at [182, 91] on textarea at bounding box center [183, 98] width 31 height 21
type textarea "BLACK [PHONE_NUMBER] REF#63"
click at [241, 91] on input "text" at bounding box center [240, 91] width 17 height 6
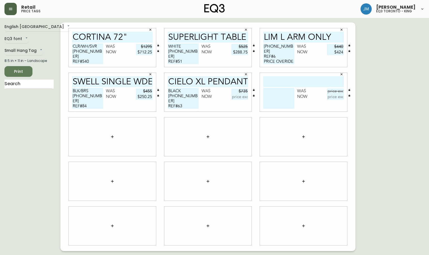
type input "$735"
drag, startPoint x: 241, startPoint y: 97, endPoint x: 238, endPoint y: 101, distance: 5.2
click at [241, 97] on input "text" at bounding box center [240, 97] width 17 height 6
type input "$514.50"
drag, startPoint x: 187, startPoint y: 100, endPoint x: 186, endPoint y: 105, distance: 5.2
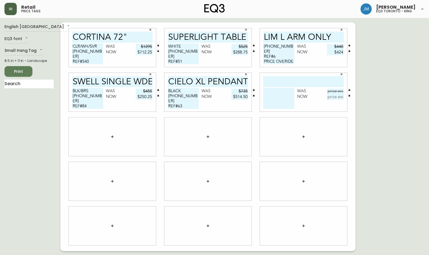
click at [187, 101] on textarea "BLACK [PHONE_NUMBER] REF#63" at bounding box center [183, 98] width 31 height 21
type textarea "BLACK [PHONE_NUMBER] REF#63 USE PBL30"
drag, startPoint x: 265, startPoint y: 37, endPoint x: 350, endPoint y: 35, distance: 85.6
click at [360, 36] on div "English Canada en_CA EQ3 font EQ3 Small Hang Tag small 8.5 in × 11 in – Landsca…" at bounding box center [214, 136] width 420 height 228
click at [302, 84] on input "text" at bounding box center [304, 81] width 81 height 11
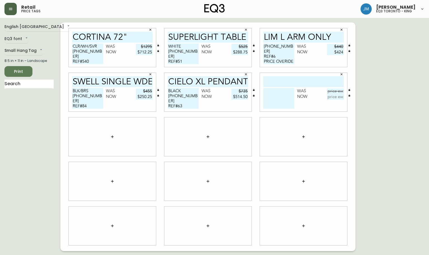
paste input "LIM L ARM ONLY"
type input "LIM L ARM ONLY"
click at [110, 138] on button "button" at bounding box center [112, 136] width 11 height 11
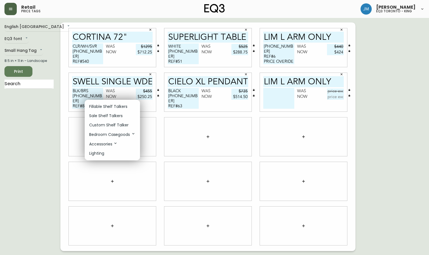
click at [111, 114] on li "Sale Shelf Talkers" at bounding box center [112, 115] width 55 height 9
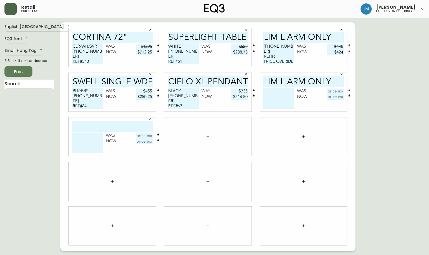
click at [112, 125] on input "text" at bounding box center [112, 126] width 81 height 11
paste input "LIM L ARM ONLY"
type input "LIM L ARM ONLY"
click at [278, 91] on textarea at bounding box center [279, 98] width 31 height 21
type textarea "P"
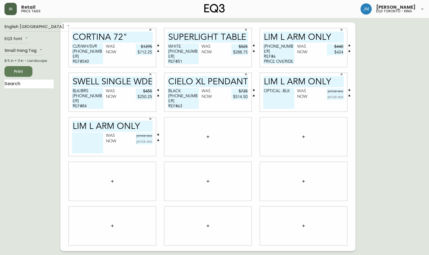
type textarea "OPTICAL -BLK"
drag, startPoint x: 336, startPoint y: 91, endPoint x: 343, endPoint y: 97, distance: 9.1
click at [339, 91] on input "text" at bounding box center [335, 91] width 17 height 6
type input "$3"
drag, startPoint x: 293, startPoint y: 94, endPoint x: 292, endPoint y: 79, distance: 14.9
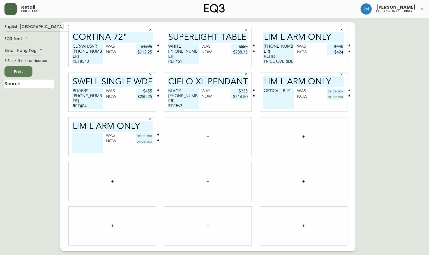
click at [293, 92] on textarea "OPTICAL -BLK" at bounding box center [279, 98] width 31 height 21
type textarea "OPTICAL -BLK [PHONE_NUMBER] REF#1"
click at [340, 91] on input "text" at bounding box center [335, 91] width 17 height 6
type input "$440"
drag, startPoint x: 337, startPoint y: 97, endPoint x: 335, endPoint y: 97, distance: 2.9
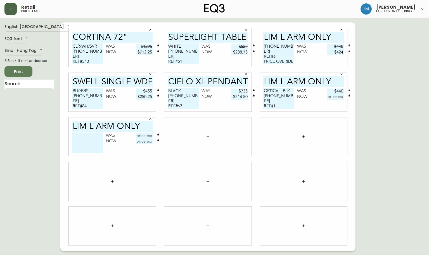
click at [337, 97] on input "text" at bounding box center [335, 97] width 17 height 6
type input "$308.00"
drag, startPoint x: 162, startPoint y: 106, endPoint x: 157, endPoint y: 107, distance: 5.8
click at [157, 107] on div "CORTINA 72" CLR/WH/SVR [PHONE_NUMBER] REF#540 PRICE OVERIDE Was $1295 Now $712.…" at bounding box center [207, 136] width 295 height 228
click at [286, 99] on textarea "OPTICAL -BLK [PHONE_NUMBER] REF#1" at bounding box center [279, 98] width 31 height 21
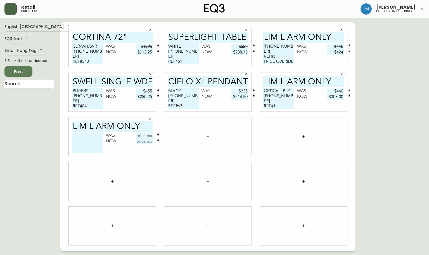
paste textarea "USE PBL30"
type textarea "OPTICAL -BLK [PHONE_NUMBER] REF#1 USE PBL30"
click at [81, 142] on textarea at bounding box center [87, 142] width 31 height 21
click at [89, 138] on textarea at bounding box center [87, 142] width 31 height 21
type textarea "[PHONE_NUMBER] REF#18"
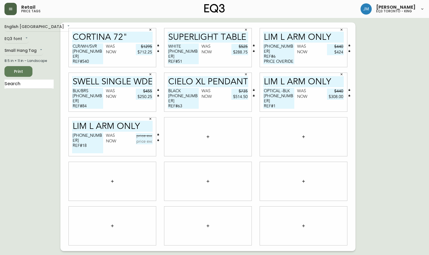
click at [144, 136] on input "text" at bounding box center [144, 136] width 17 height 6
type input "$440"
click at [141, 143] on input "text" at bounding box center [144, 141] width 17 height 6
type input "$308"
drag, startPoint x: 191, startPoint y: 105, endPoint x: 152, endPoint y: 107, distance: 39.2
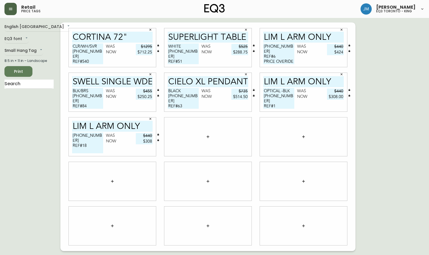
click at [151, 106] on div "CORTINA 72" CLR/WH/SVR [PHONE_NUMBER] REF#540 PRICE OVERIDE Was $1295 Now $712.…" at bounding box center [207, 136] width 295 height 228
drag, startPoint x: 91, startPoint y: 137, endPoint x: 95, endPoint y: 140, distance: 4.8
click at [91, 138] on textarea "[PHONE_NUMBER] REF#18" at bounding box center [87, 142] width 31 height 21
drag, startPoint x: 100, startPoint y: 141, endPoint x: 98, endPoint y: 138, distance: 3.8
click at [100, 140] on textarea "[PHONE_NUMBER] REF#18" at bounding box center [87, 142] width 31 height 21
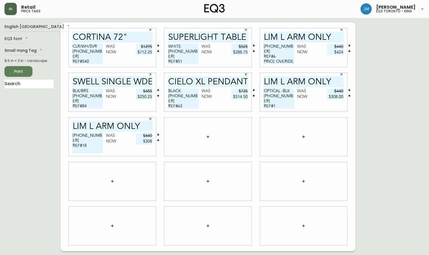
paste textarea "USE PBL30"
type textarea "[PHONE_NUMBER] REF#18 USE PBL30"
click at [211, 135] on button "button" at bounding box center [208, 136] width 11 height 11
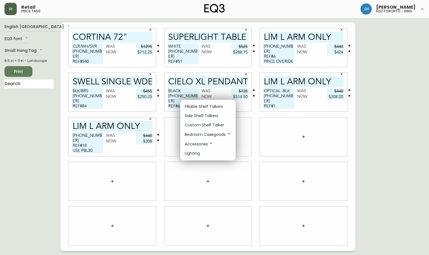
drag, startPoint x: 212, startPoint y: 116, endPoint x: 200, endPoint y: 114, distance: 12.5
click at [207, 116] on p "Sale Shelf Talkers" at bounding box center [202, 116] width 34 height 6
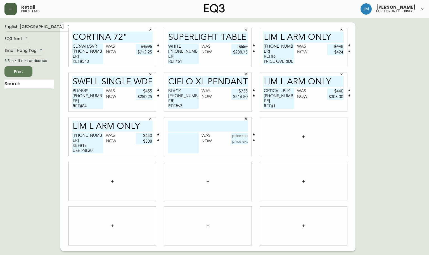
drag, startPoint x: 210, startPoint y: 125, endPoint x: 223, endPoint y: 119, distance: 13.6
click at [211, 124] on input "text" at bounding box center [208, 126] width 81 height 11
type input "SWELL SINGLE"
click at [191, 139] on textarea at bounding box center [183, 142] width 31 height 21
type textarea "WIDE-BLK/BRS [PHONE_NUMBER] REF#180"
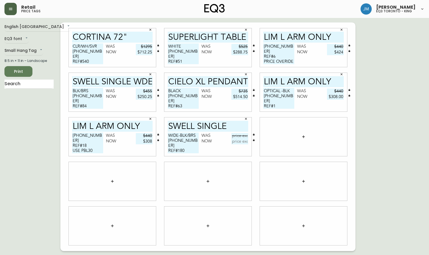
click at [240, 135] on input "text" at bounding box center [240, 136] width 17 height 6
type input "$455"
click at [239, 142] on input "text" at bounding box center [240, 141] width 17 height 6
type input "$318.50"
drag, startPoint x: 289, startPoint y: 105, endPoint x: 246, endPoint y: 107, distance: 42.8
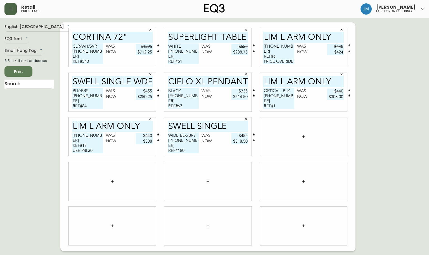
click at [244, 108] on div "CORTINA 72" CLR/WH/SVR [PHONE_NUMBER] REF#540 PRICE OVERIDE Was $1295 Now $712.…" at bounding box center [207, 136] width 295 height 228
click at [196, 146] on textarea "WIDE-BLK/BRS [PHONE_NUMBER] REF#180" at bounding box center [183, 142] width 31 height 21
paste textarea "USE PBL30"
type textarea "WIDE-BLK/BRS [PHONE_NUMBER] REF#180 USE PBL30"
click at [26, 70] on span "Print" at bounding box center [18, 71] width 19 height 7
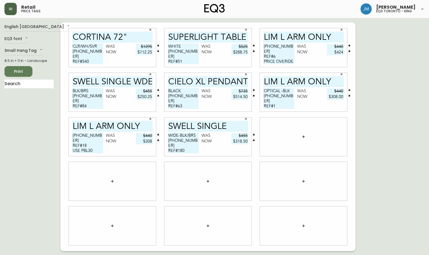
click at [12, 9] on icon "button" at bounding box center [10, 9] width 4 height 4
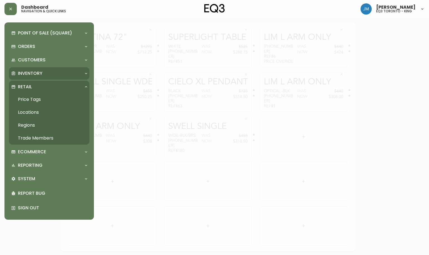
click at [41, 78] on div "Inventory" at bounding box center [49, 73] width 81 height 12
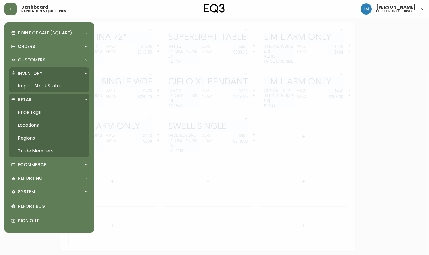
click at [45, 83] on link "Import Stock Status" at bounding box center [49, 85] width 81 height 13
